Goal: Task Accomplishment & Management: Use online tool/utility

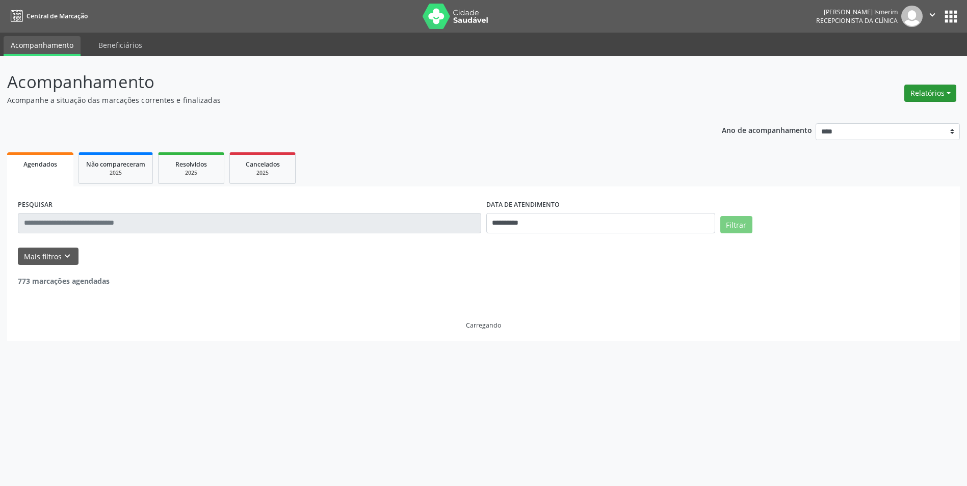
click at [953, 86] on button "Relatórios" at bounding box center [930, 93] width 52 height 17
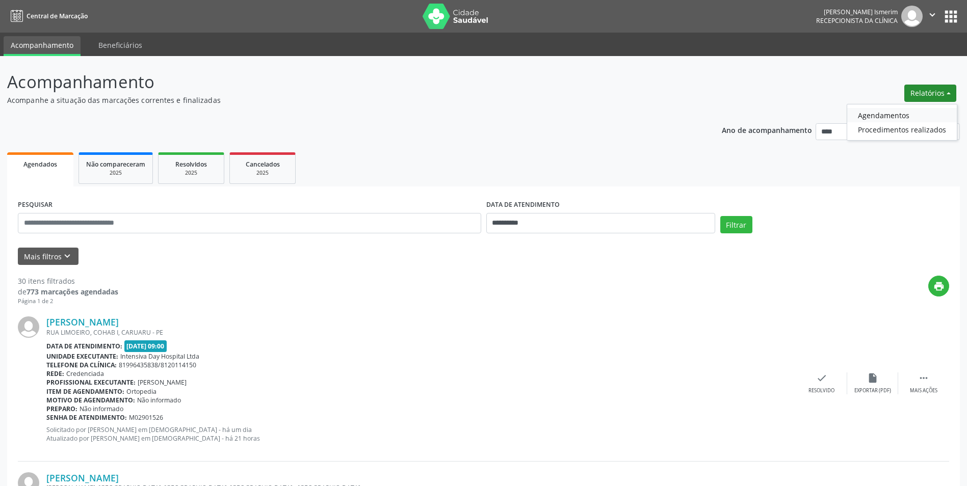
click at [909, 117] on link "Agendamentos" at bounding box center [902, 115] width 110 height 14
select select "*"
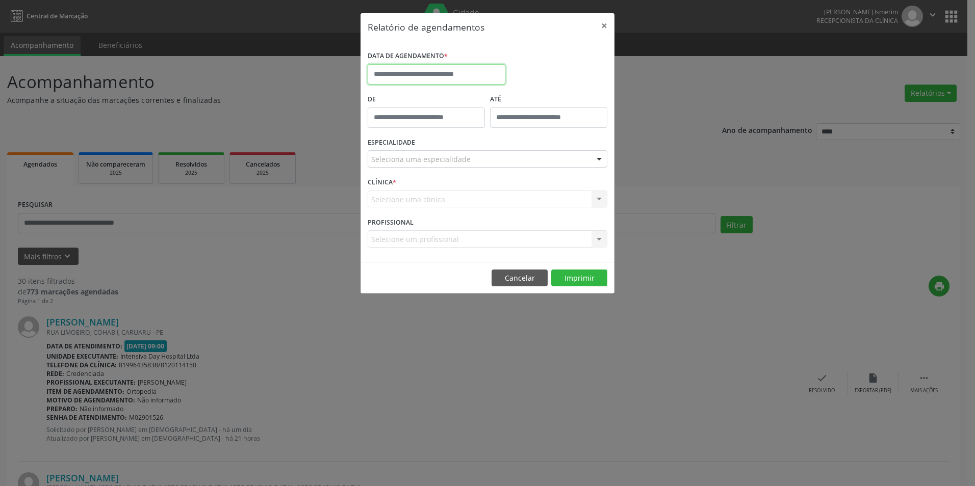
click at [475, 70] on input "text" at bounding box center [437, 74] width 138 height 20
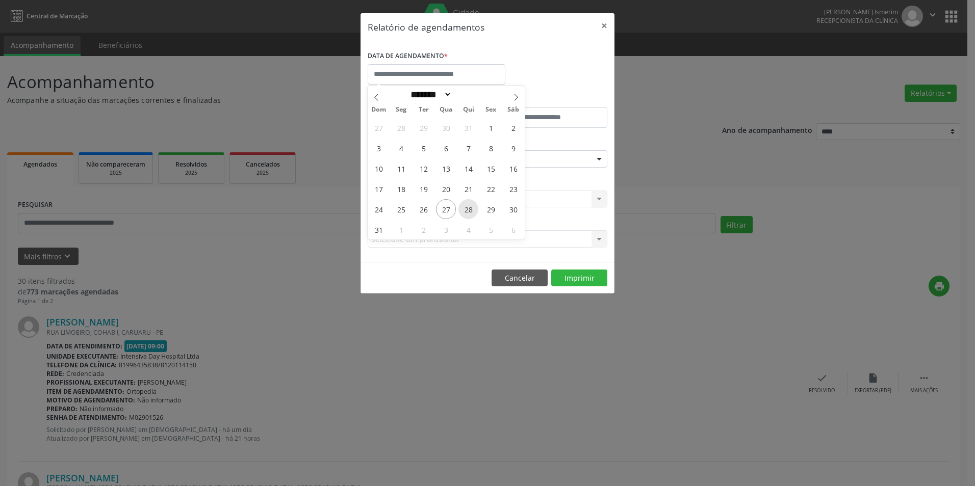
click at [464, 206] on span "28" at bounding box center [468, 209] width 20 height 20
type input "**********"
click at [464, 206] on span "28" at bounding box center [468, 209] width 20 height 20
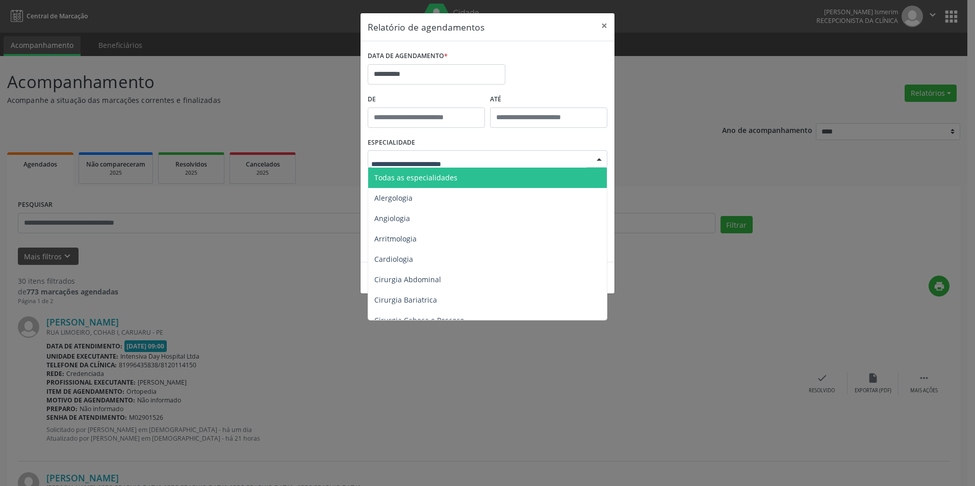
click at [468, 154] on div at bounding box center [488, 158] width 240 height 17
click at [460, 180] on span "Todas as especialidades" at bounding box center [488, 178] width 240 height 20
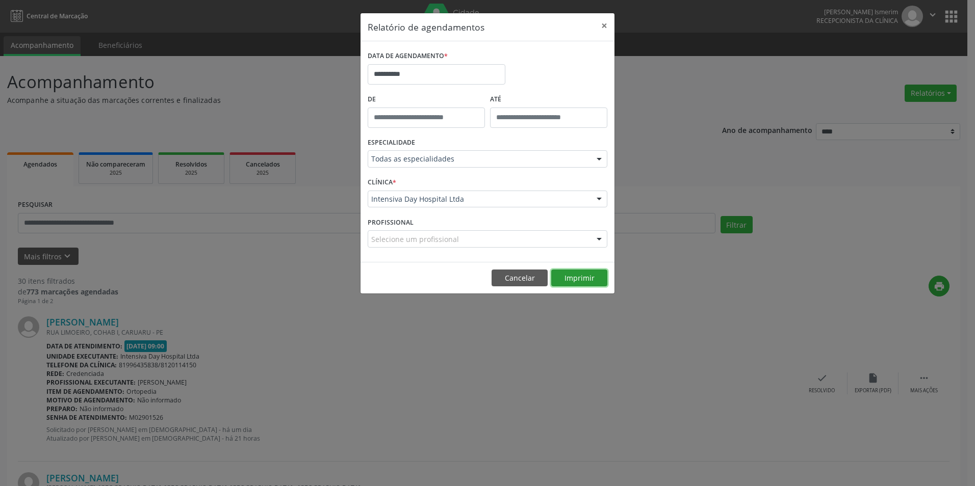
click at [596, 278] on button "Imprimir" at bounding box center [579, 278] width 56 height 17
